Goal: Register for event/course

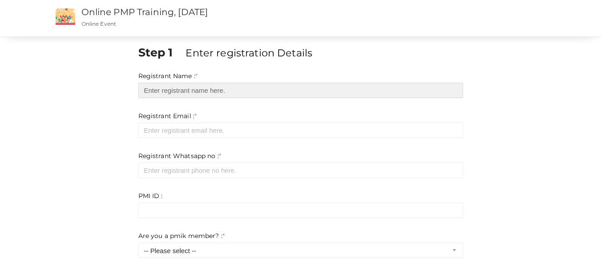
click at [193, 88] on input "text" at bounding box center [300, 91] width 325 height 16
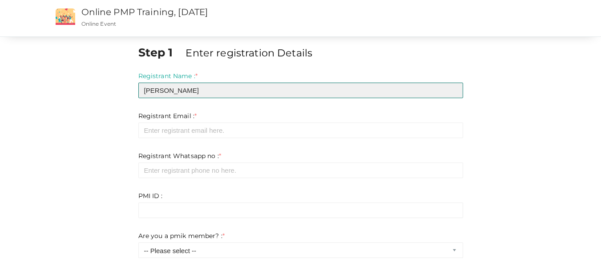
type input "[PERSON_NAME]"
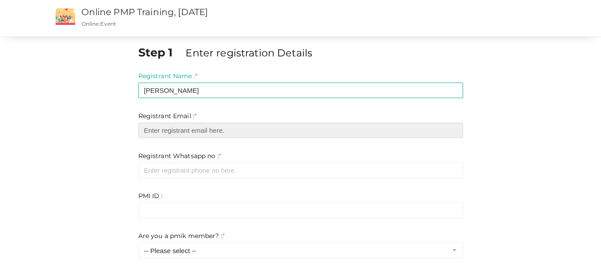
click at [206, 130] on input "email" at bounding box center [300, 131] width 325 height 16
type input "[PERSON_NAME][EMAIL_ADDRESS][DOMAIN_NAME]"
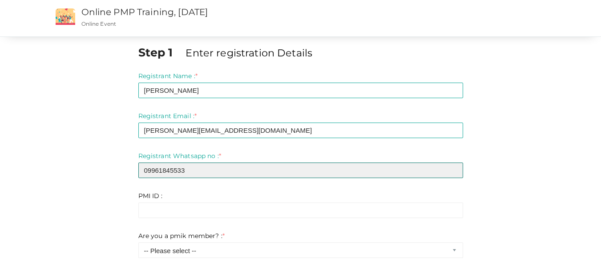
drag, startPoint x: 189, startPoint y: 172, endPoint x: 95, endPoint y: 159, distance: 94.7
type input "9961845533"
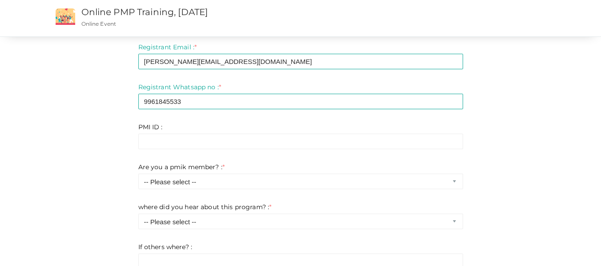
scroll to position [89, 0]
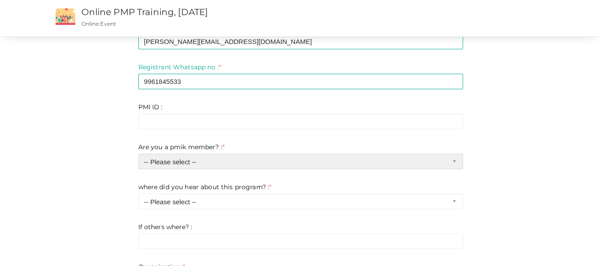
click at [301, 165] on select "-- Please select -- Yes No" at bounding box center [300, 162] width 325 height 16
select select "1"
click at [138, 154] on select "-- Please select -- Yes No" at bounding box center [300, 162] width 325 height 16
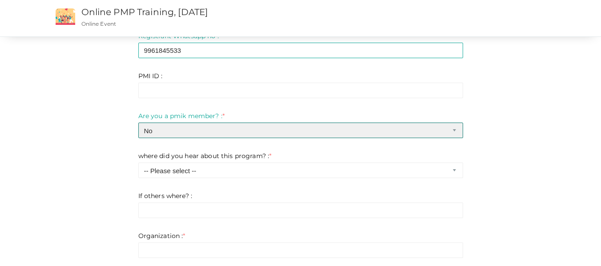
scroll to position [133, 0]
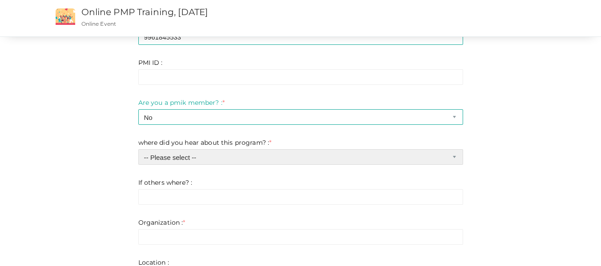
click at [262, 161] on select "-- Please select -- Chapter website Chapter emails Faccebook Linkedin Instagram…" at bounding box center [300, 157] width 325 height 16
select select "7"
click at [138, 149] on select "-- Please select -- Chapter website Chapter emails Faccebook Linkedin Instagram…" at bounding box center [300, 157] width 325 height 16
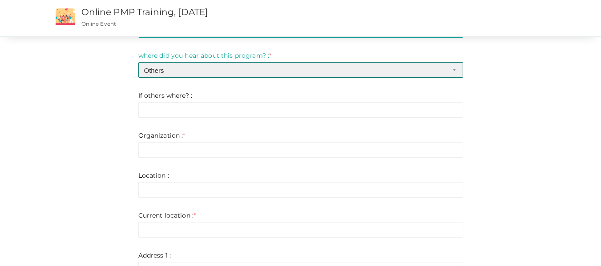
scroll to position [222, 0]
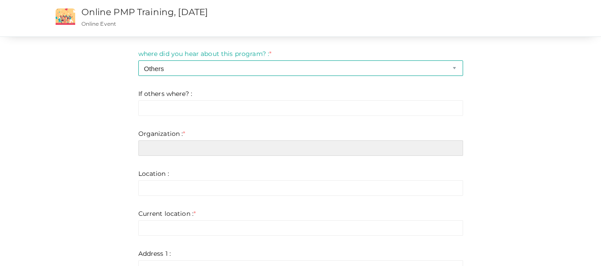
click at [215, 148] on input "text" at bounding box center [300, 149] width 325 height 16
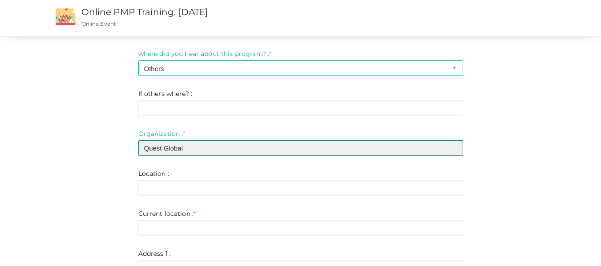
type input "Quest Global"
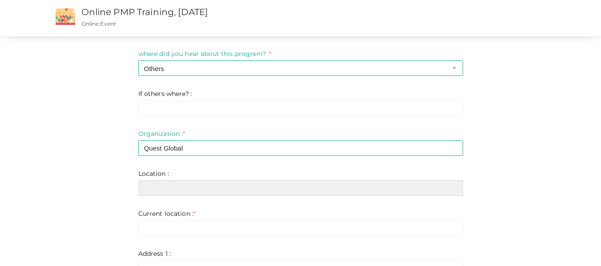
click at [178, 188] on input "text" at bounding box center [300, 189] width 325 height 16
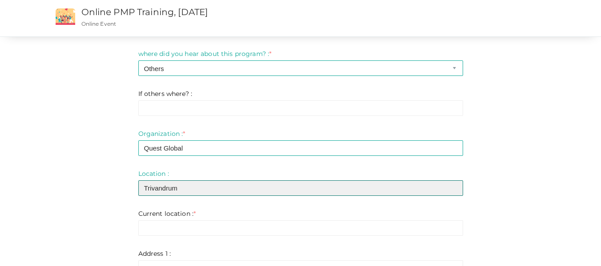
type input "Trivandrum"
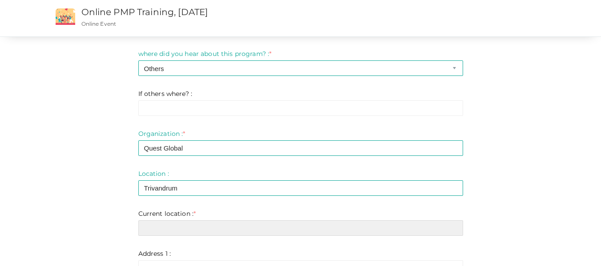
click at [193, 224] on input "text" at bounding box center [300, 229] width 325 height 16
type input "Kozhikode"
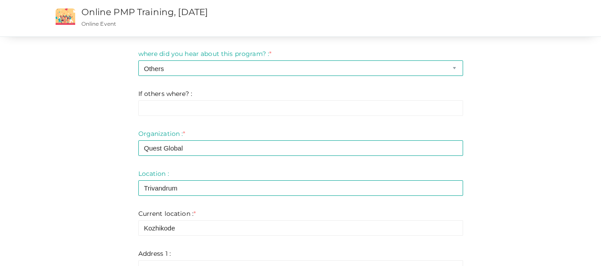
type input "Kozhikode"
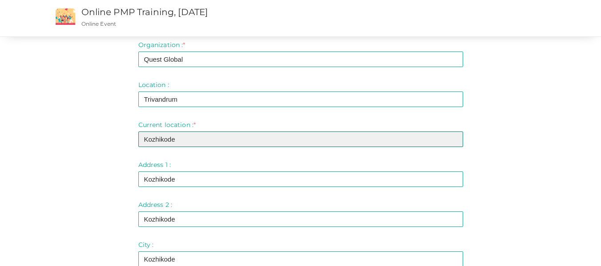
scroll to position [356, 0]
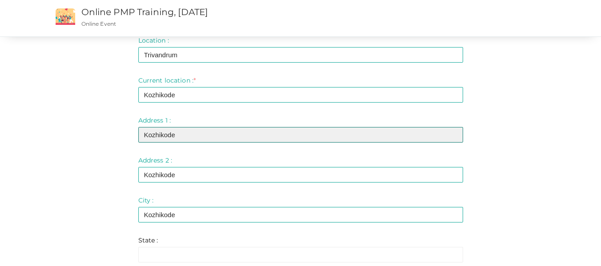
drag, startPoint x: 182, startPoint y: 133, endPoint x: 131, endPoint y: 127, distance: 51.1
click at [132, 127] on div "Step 1 Enter registration Details Registrant Name : * Merline Mary George Requi…" at bounding box center [301, 86] width 338 height 795
type input "66A, Mary Villa, Collector Bunga"
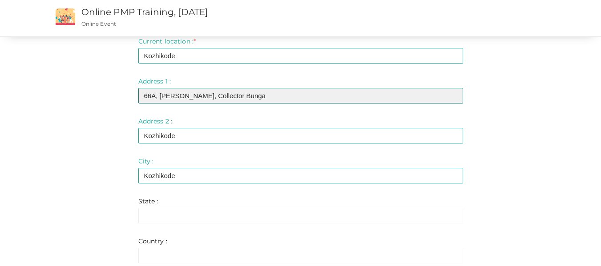
scroll to position [445, 0]
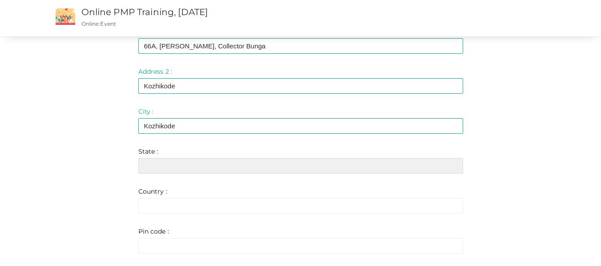
click at [205, 166] on input "text" at bounding box center [300, 166] width 325 height 16
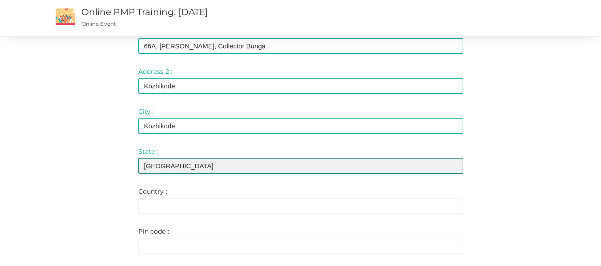
type input "Kerala"
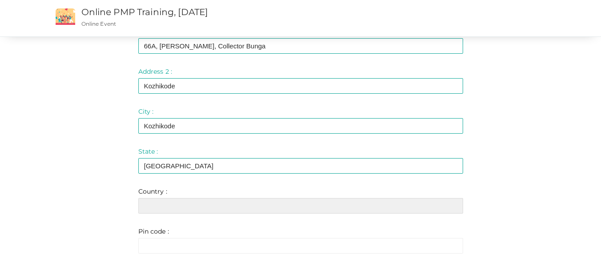
click at [201, 201] on input "text" at bounding box center [300, 206] width 325 height 16
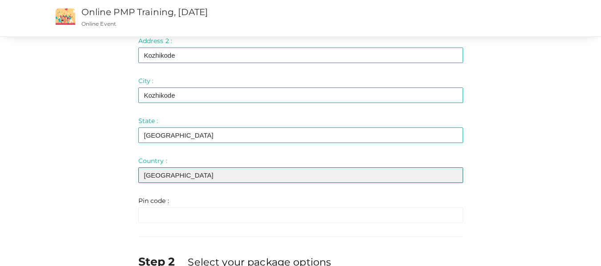
scroll to position [534, 0]
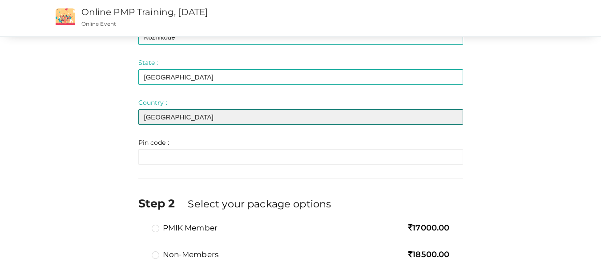
type input "[GEOGRAPHIC_DATA]"
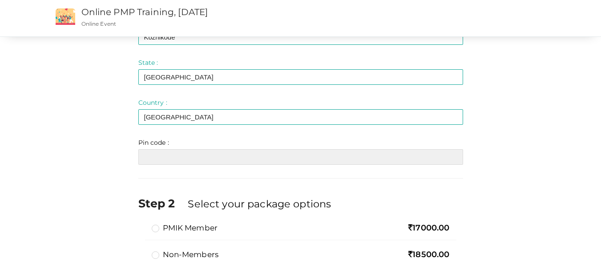
click at [176, 154] on input "text" at bounding box center [300, 157] width 325 height 16
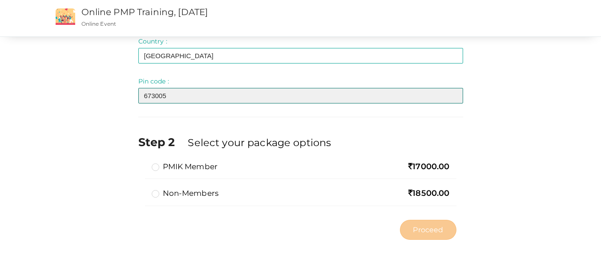
scroll to position [596, 0]
type input "673005"
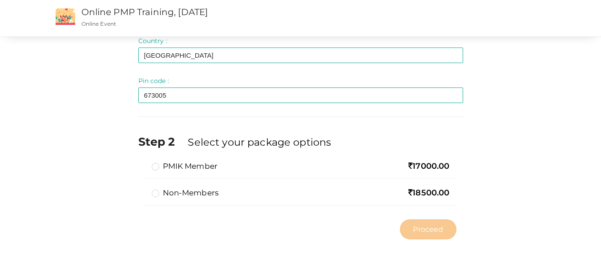
click at [155, 193] on label "Non-members" at bounding box center [185, 193] width 67 height 11
click at [143, 190] on input "Non-members" at bounding box center [143, 190] width 0 height 0
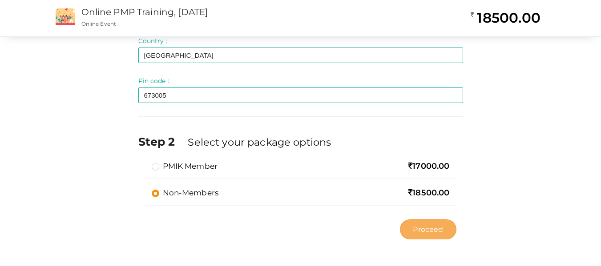
click at [426, 232] on span "Proceed" at bounding box center [428, 230] width 30 height 10
type input "N/A"
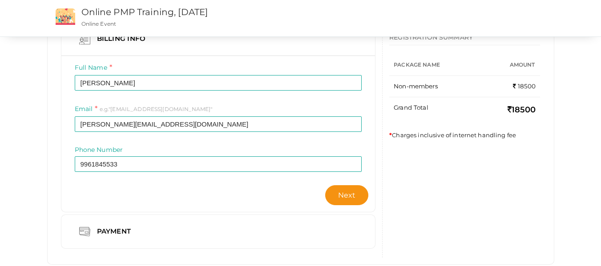
scroll to position [110, 0]
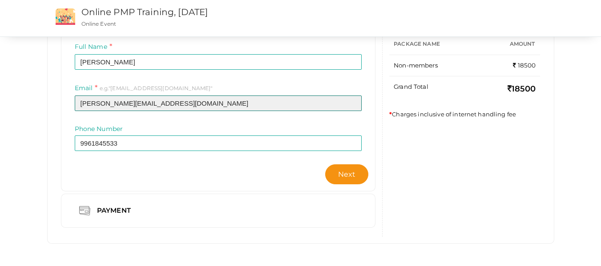
drag, startPoint x: 161, startPoint y: 108, endPoint x: 0, endPoint y: 89, distance: 162.1
click at [0, 89] on div "Submitted Confirmation Payment Completed Billing Info Full Name Merline Mary Ge…" at bounding box center [300, 78] width 601 height 376
drag, startPoint x: 157, startPoint y: 101, endPoint x: 56, endPoint y: 104, distance: 100.6
click at [56, 104] on div "Billing Info Full Name Merline Mary George Invalid Name. Please enter full name…" at bounding box center [218, 119] width 329 height 236
type input "[PERSON_NAME][EMAIL_ADDRESS][DOMAIN_NAME]"
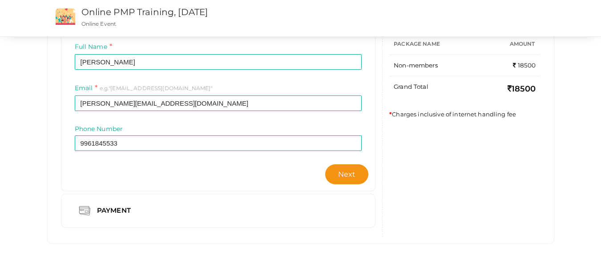
click at [235, 123] on div "Email e.g."some@example.com" merline.go@gmail.com Required. Invalid email" at bounding box center [218, 103] width 301 height 41
click at [348, 173] on span "Next" at bounding box center [347, 174] width 18 height 8
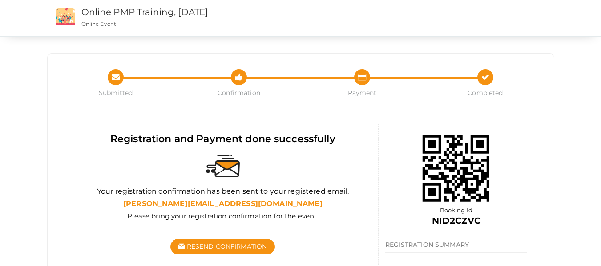
click at [544, 111] on div "Registration and Payment done successfully Your registration confirmation has b…" at bounding box center [300, 124] width 493 height 27
click at [101, 13] on link "Online PMP Training, [DATE]" at bounding box center [144, 12] width 127 height 11
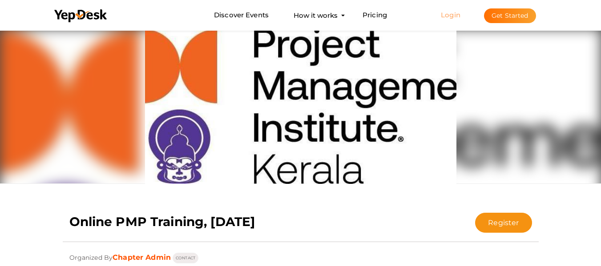
click at [453, 14] on link "Login" at bounding box center [451, 15] width 20 height 8
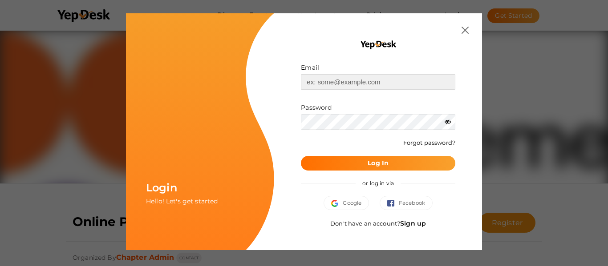
click at [342, 81] on input "text" at bounding box center [378, 82] width 154 height 16
click at [392, 83] on input "text" at bounding box center [378, 82] width 154 height 16
click at [392, 84] on input "text" at bounding box center [378, 82] width 154 height 16
click at [464, 28] on img at bounding box center [464, 30] width 7 height 7
